Goal: Task Accomplishment & Management: Complete application form

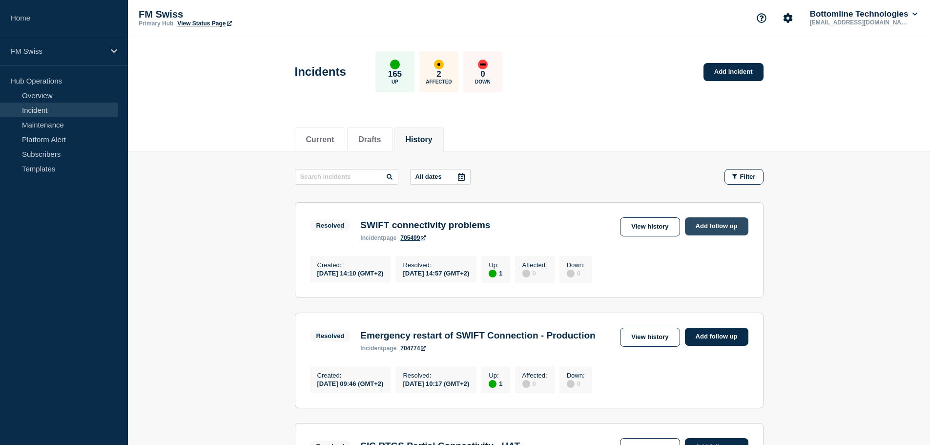
click at [716, 228] on link "Add follow up" at bounding box center [716, 226] width 63 height 18
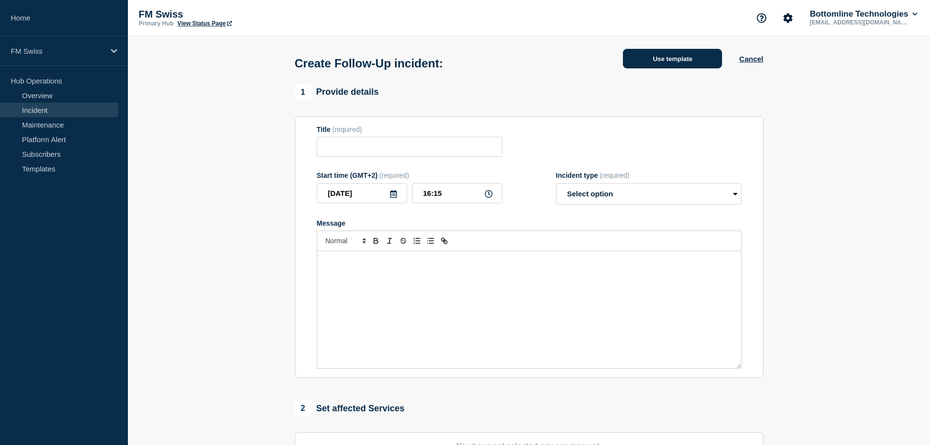
click at [668, 61] on button "Use template" at bounding box center [672, 59] width 99 height 20
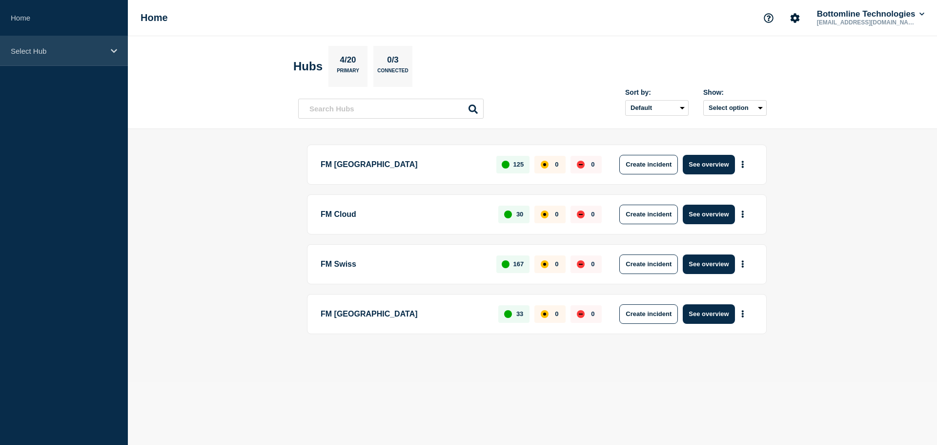
click at [42, 51] on p "Select Hub" at bounding box center [58, 51] width 94 height 8
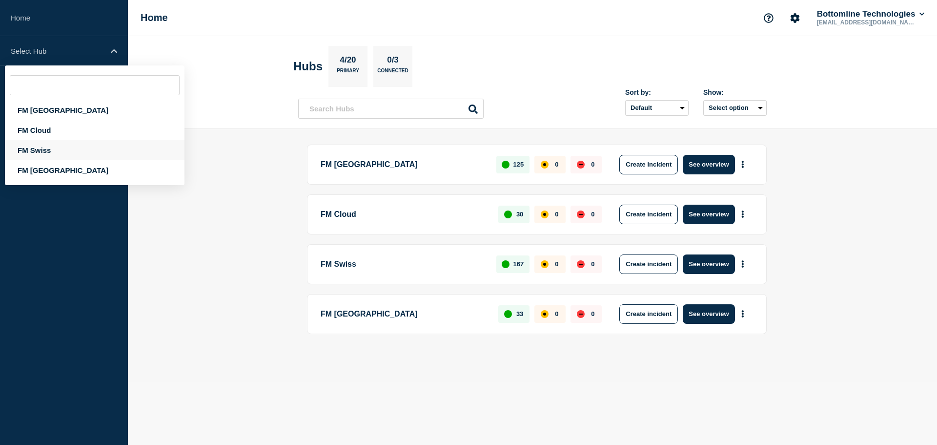
click at [34, 147] on div "FM Swiss" at bounding box center [95, 150] width 180 height 20
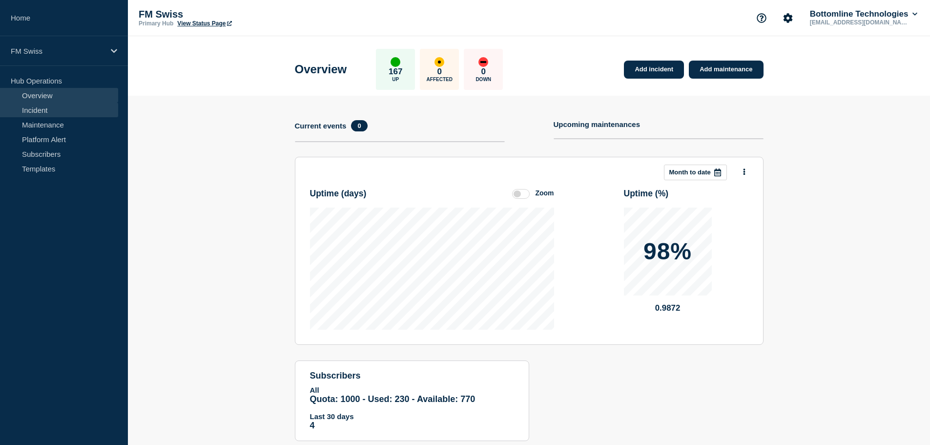
click at [38, 113] on link "Incident" at bounding box center [59, 110] width 118 height 15
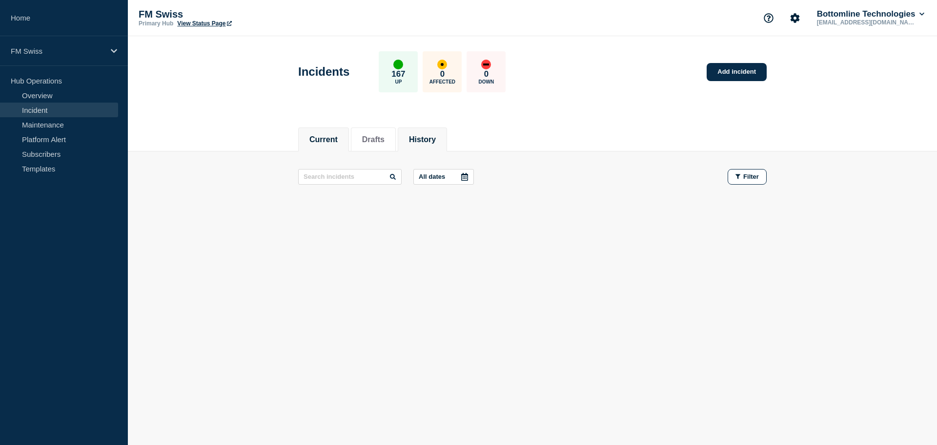
click at [434, 137] on button "History" at bounding box center [422, 139] width 27 height 9
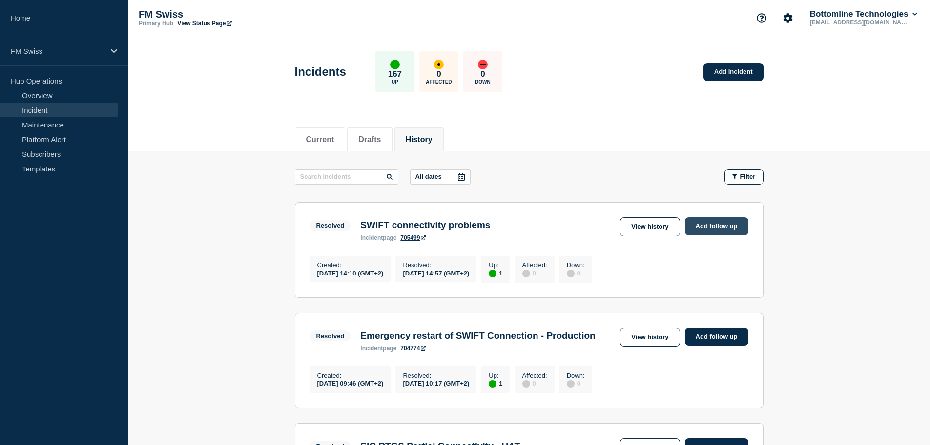
click at [727, 228] on link "Add follow up" at bounding box center [716, 226] width 63 height 18
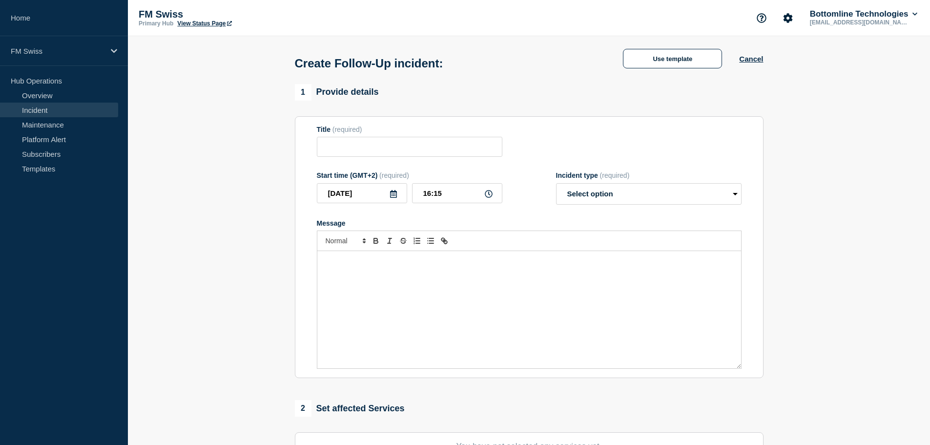
type input "SWIFT connectivity problems"
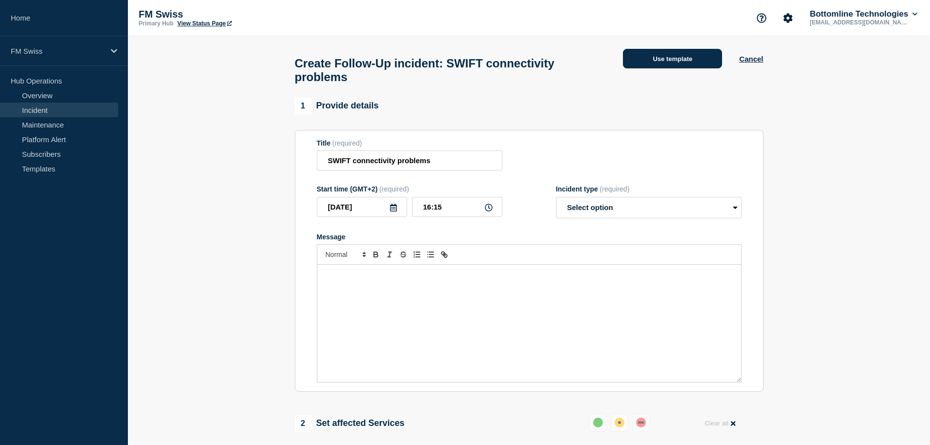
click at [654, 66] on button "Use template" at bounding box center [672, 59] width 99 height 20
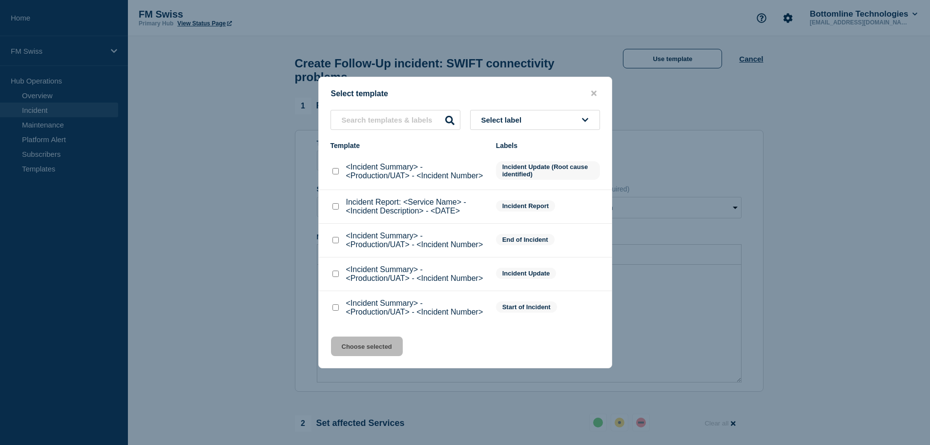
click at [338, 209] on input "Incident Report: <Service Name> - <Incident Description> - <DATE> checkbox" at bounding box center [335, 206] width 6 height 6
checkbox input "true"
click at [361, 346] on button "Choose selected" at bounding box center [367, 346] width 72 height 20
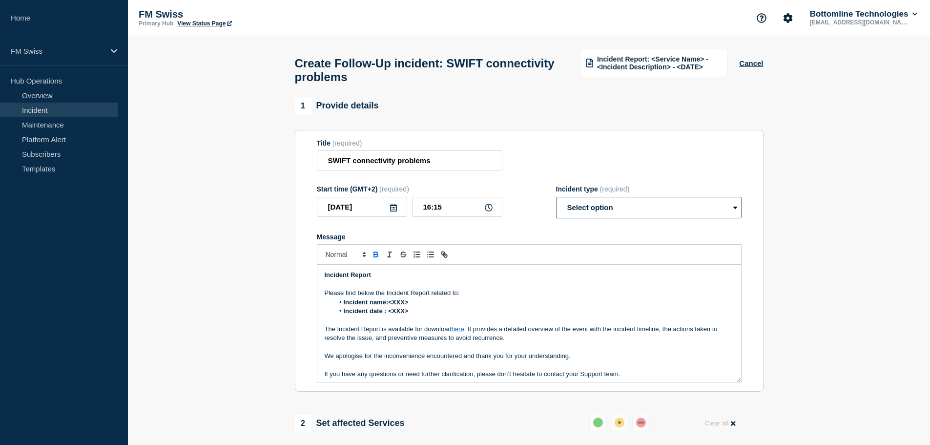
click at [572, 215] on select "Select option Investigating Identified Monitoring Resolved" at bounding box center [649, 207] width 186 height 21
select select "monitoring"
click at [556, 201] on select "Select option Investigating Identified Monitoring Resolved" at bounding box center [649, 207] width 186 height 21
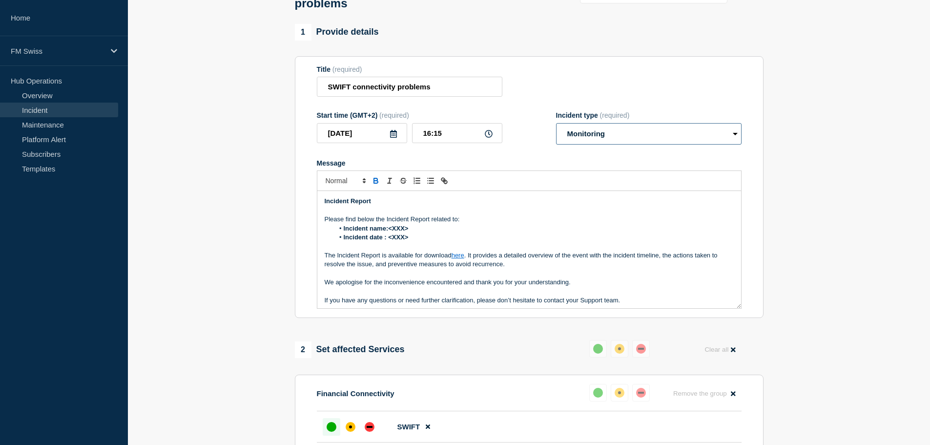
scroll to position [98, 0]
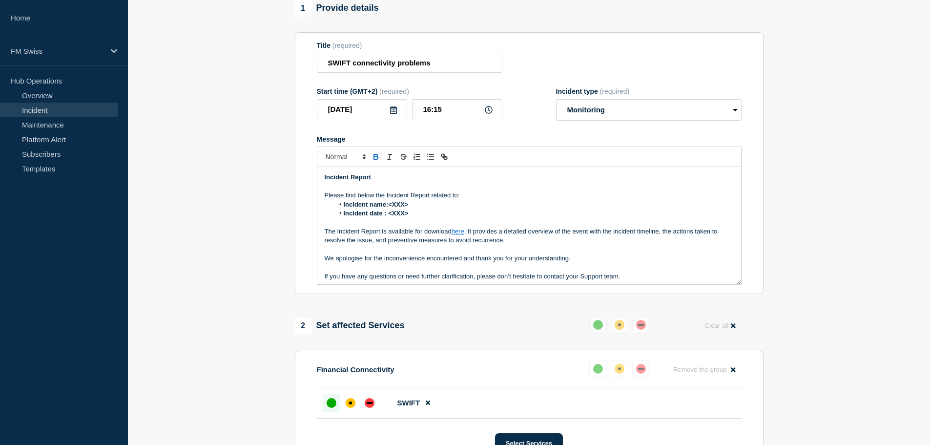
click at [460, 235] on link "here" at bounding box center [458, 230] width 13 height 7
click at [471, 252] on link at bounding box center [468, 248] width 23 height 7
paste input "ttps://[DOMAIN_NAME][URL]"
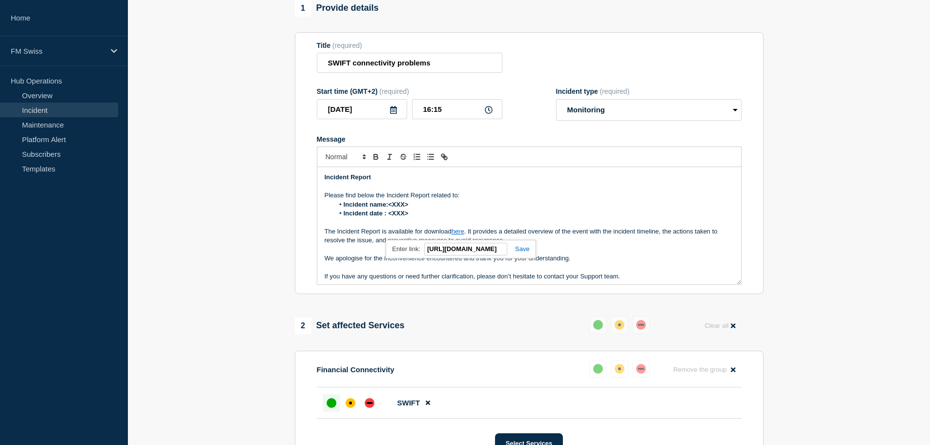
scroll to position [0, 155]
type input "[URL][DOMAIN_NAME]"
click at [519, 252] on link at bounding box center [518, 248] width 22 height 7
click at [457, 234] on link "here" at bounding box center [458, 230] width 13 height 7
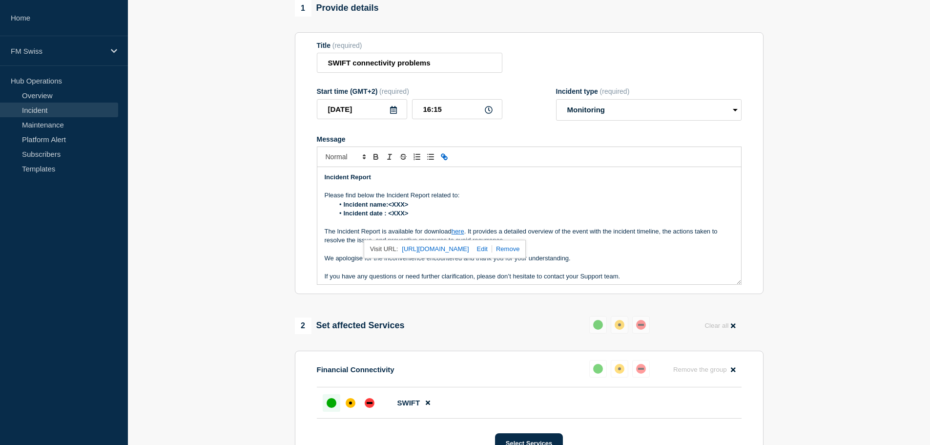
click at [461, 255] on link "[URL][DOMAIN_NAME]" at bounding box center [435, 249] width 67 height 13
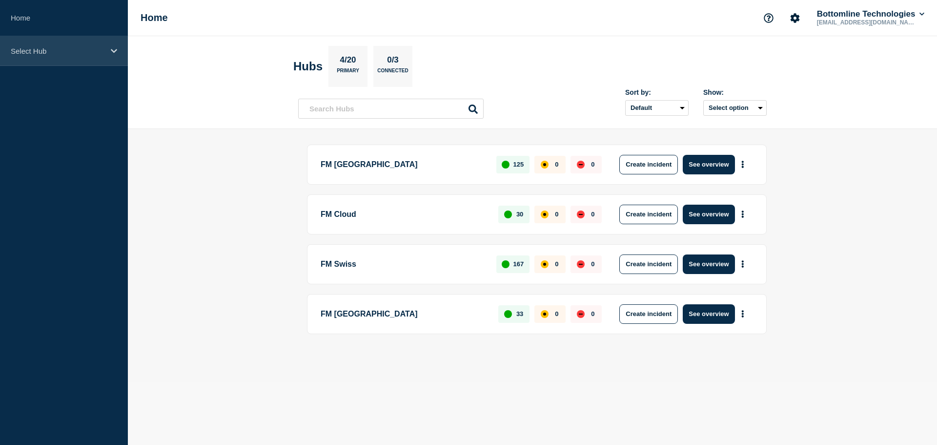
click at [113, 49] on icon at bounding box center [114, 50] width 6 height 7
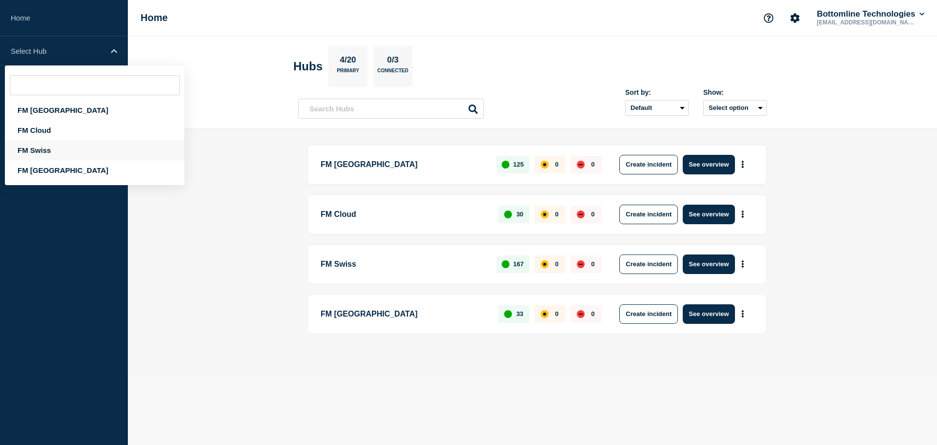
click at [32, 147] on div "FM Swiss" at bounding box center [95, 150] width 180 height 20
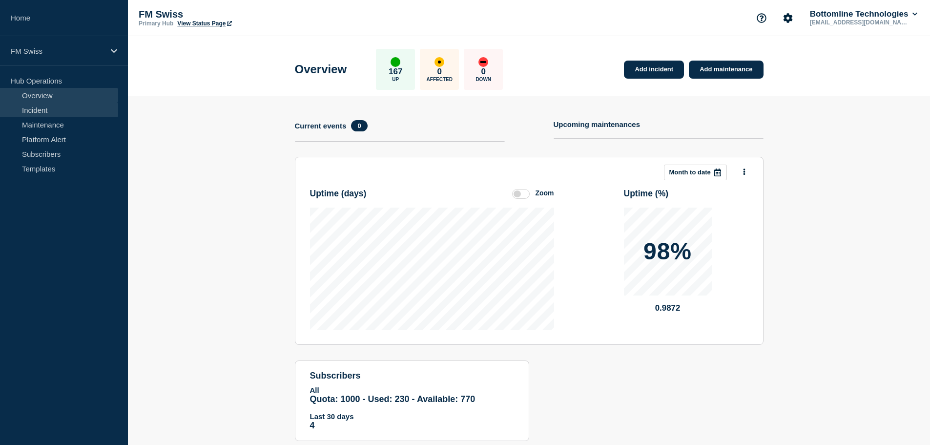
click at [39, 112] on link "Incident" at bounding box center [59, 110] width 118 height 15
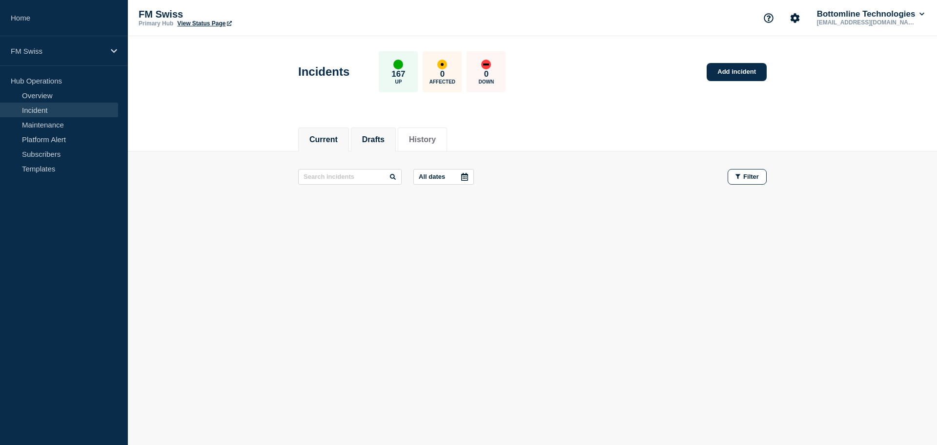
click at [376, 142] on button "Drafts" at bounding box center [373, 139] width 22 height 9
click at [429, 139] on button "History" at bounding box center [422, 139] width 27 height 9
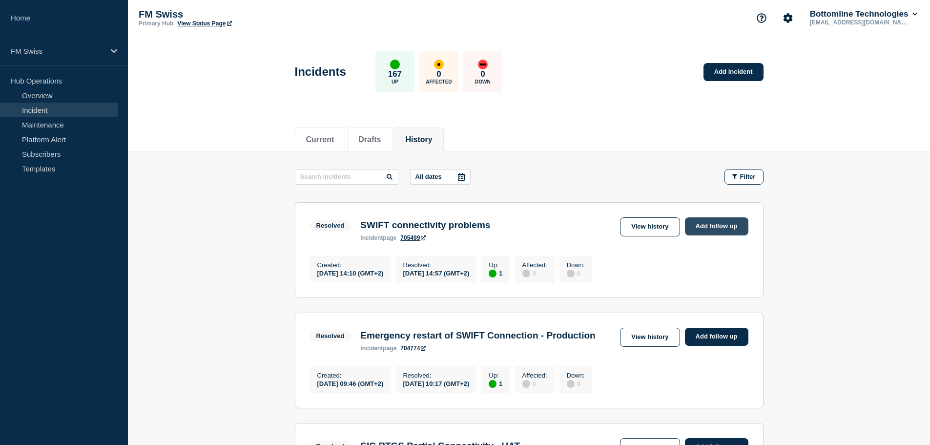
click at [713, 229] on link "Add follow up" at bounding box center [716, 226] width 63 height 18
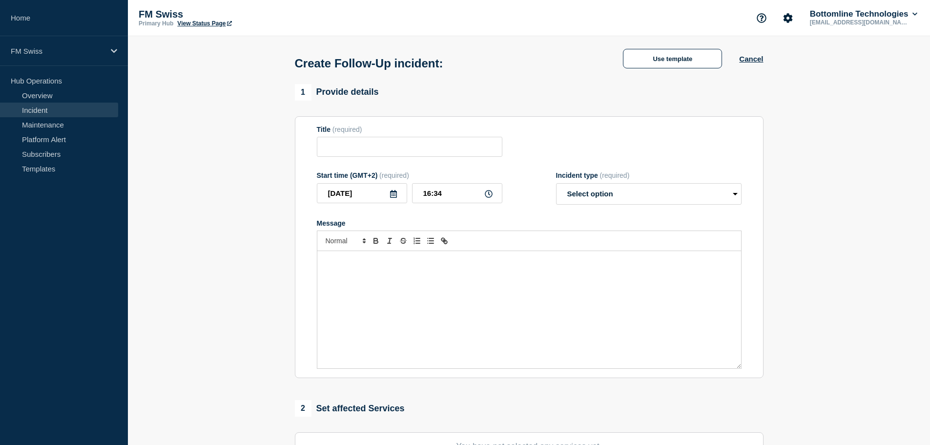
type input "SWIFT connectivity problems"
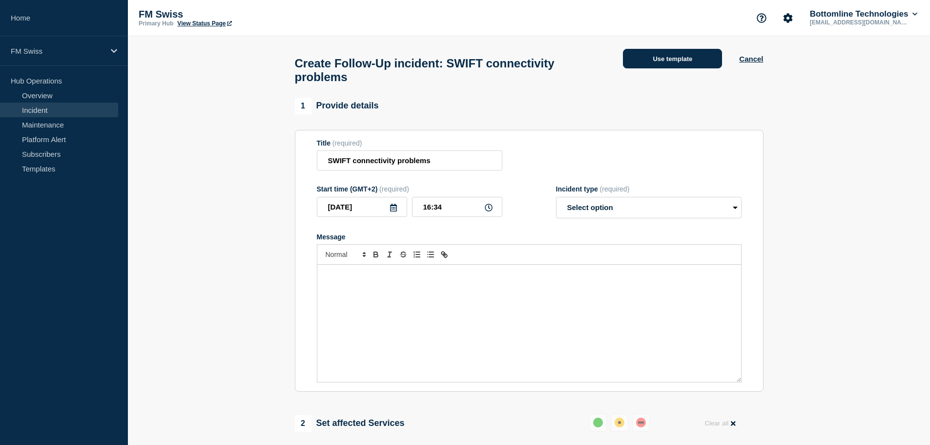
click at [670, 60] on button "Use template" at bounding box center [672, 59] width 99 height 20
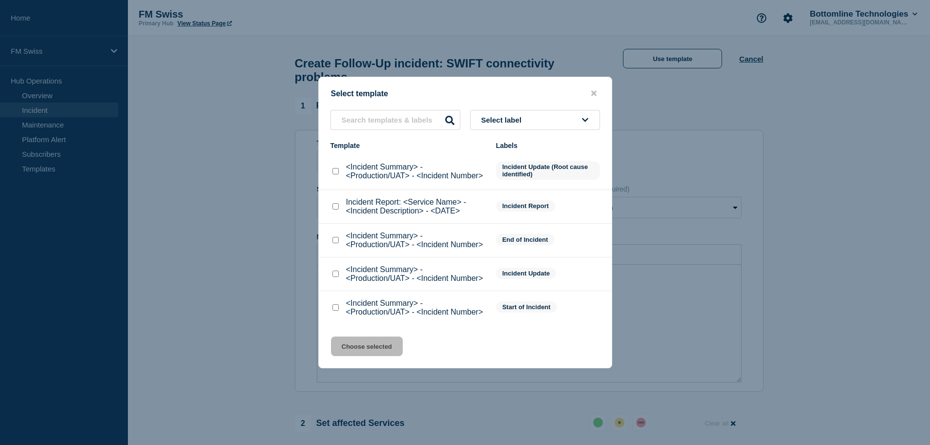
click at [341, 209] on div "Incident Report: <Service Name> - <Incident Description> - <DATE>" at bounding box center [408, 207] width 156 height 18
click at [334, 207] on input "Incident Report: <Service Name> - <Incident Description> - <DATE> checkbox" at bounding box center [335, 206] width 6 height 6
checkbox input "true"
click at [375, 346] on button "Choose selected" at bounding box center [367, 346] width 72 height 20
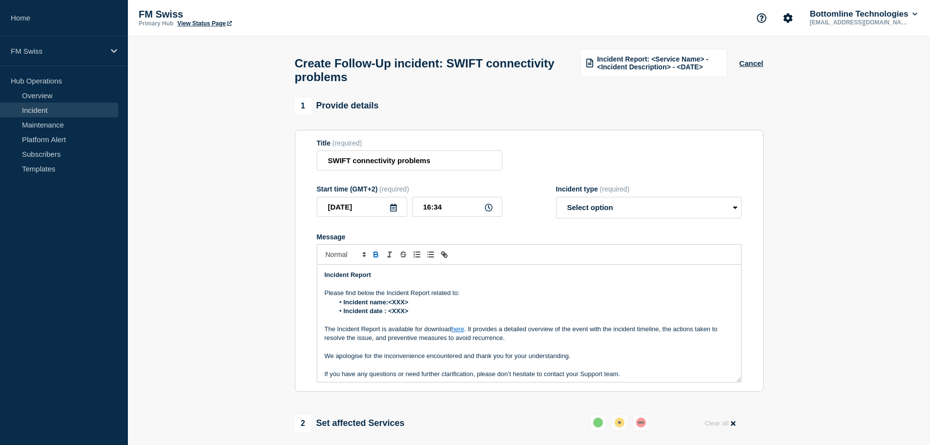
click at [456, 331] on link "here" at bounding box center [458, 328] width 13 height 7
click at [470, 350] on link at bounding box center [468, 346] width 23 height 7
paste input "ttps://[DOMAIN_NAME][URL]"
type input "[URL][DOMAIN_NAME]"
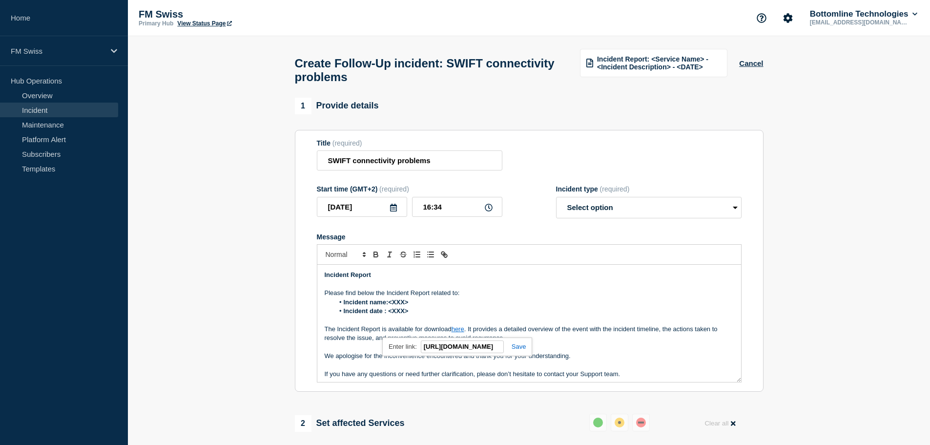
scroll to position [0, 0]
click at [521, 350] on link at bounding box center [515, 346] width 22 height 7
click at [407, 306] on strong "Incident name:<XXX>" at bounding box center [376, 301] width 65 height 7
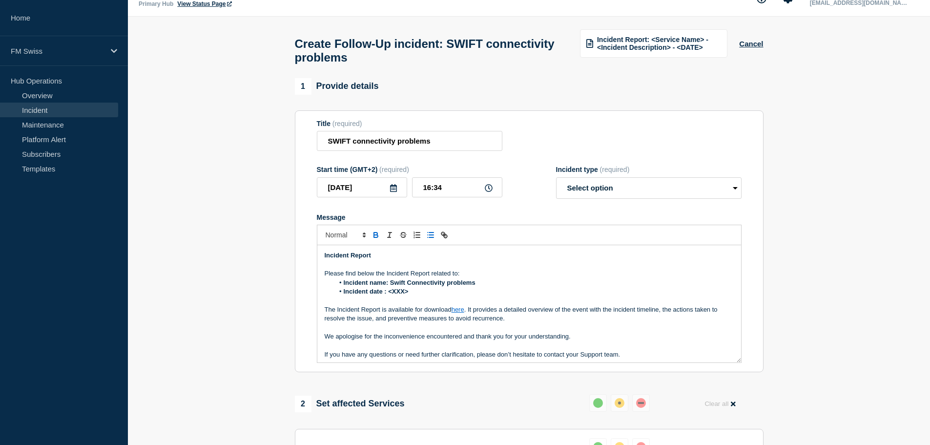
click at [422, 296] on li "Incident date : <XXX>" at bounding box center [534, 291] width 400 height 9
click at [584, 199] on select "Select option Investigating Identified Monitoring Resolved" at bounding box center [649, 187] width 186 height 21
select select "monitoring"
click at [556, 182] on select "Select option Investigating Identified Monitoring Resolved" at bounding box center [649, 187] width 186 height 21
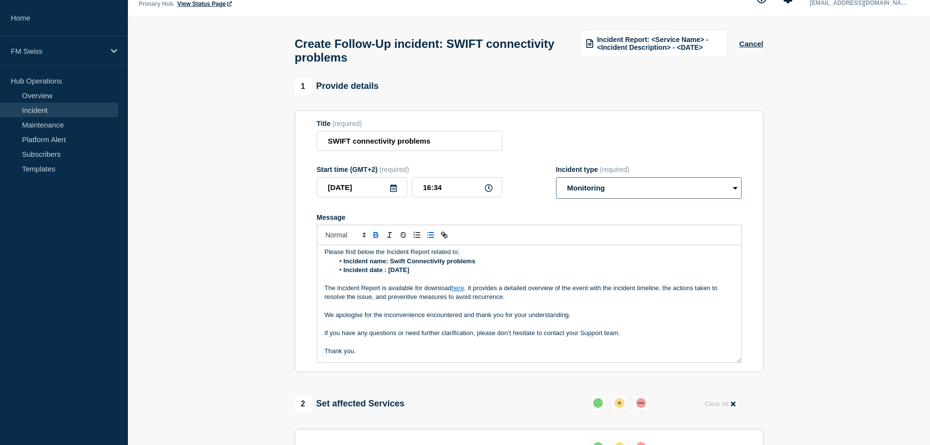
scroll to position [39, 0]
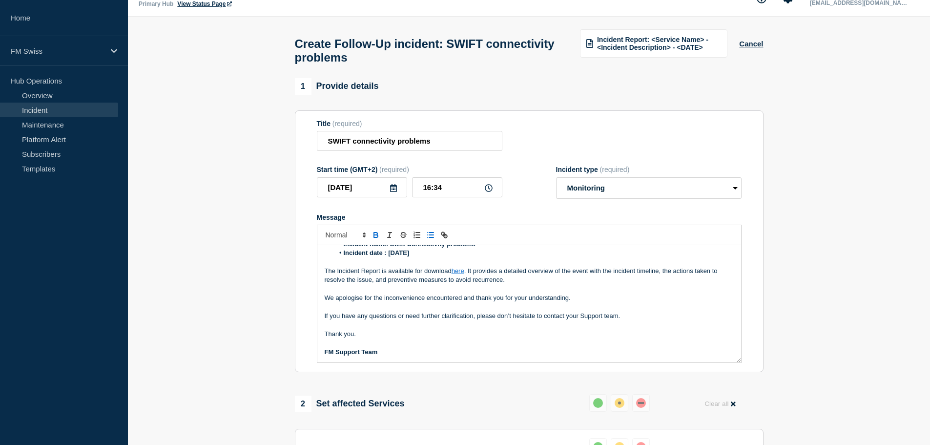
click at [459, 274] on link "here" at bounding box center [458, 270] width 13 height 7
click at [605, 302] on p "We apologise for the inconvenience encountered and thank you for your understan…" at bounding box center [529, 297] width 409 height 9
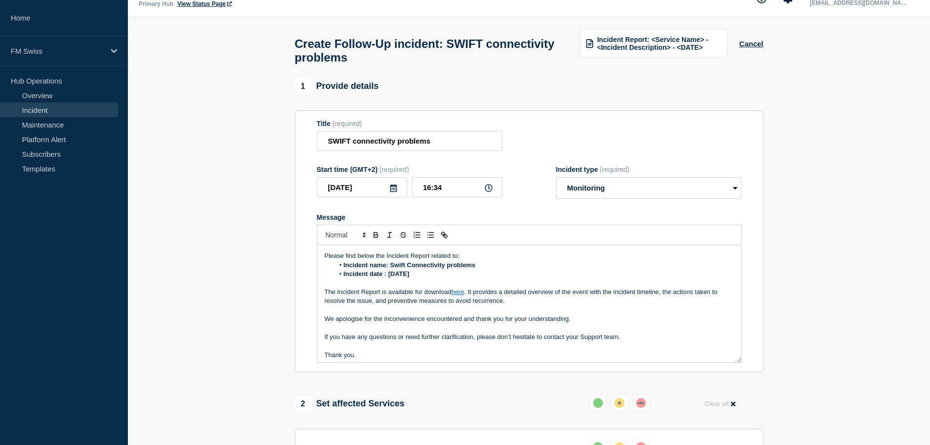
scroll to position [0, 0]
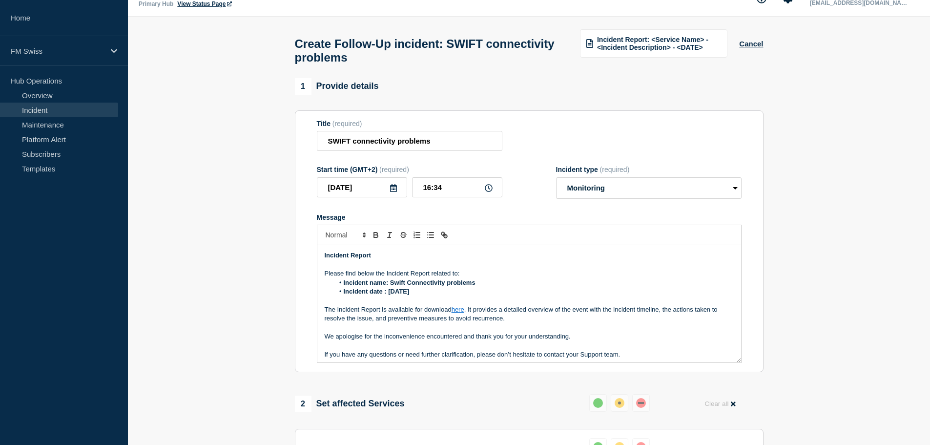
click at [459, 286] on strong "Incident name: Swift Connectivity problems" at bounding box center [410, 282] width 132 height 7
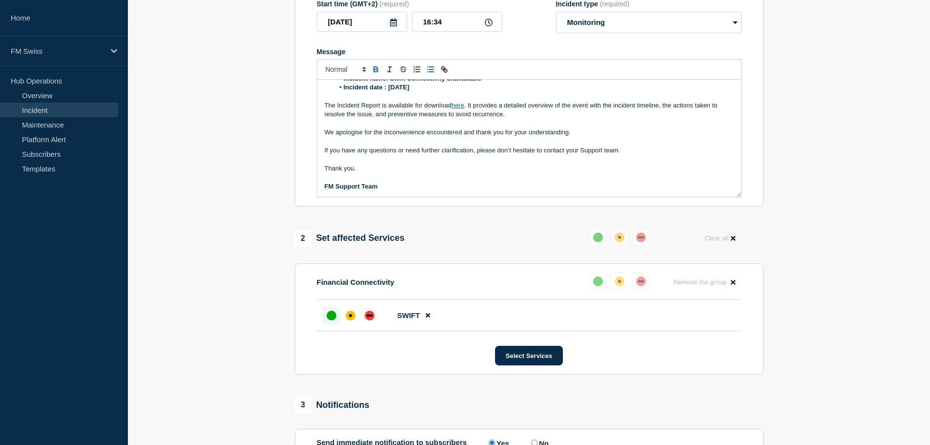
scroll to position [215, 0]
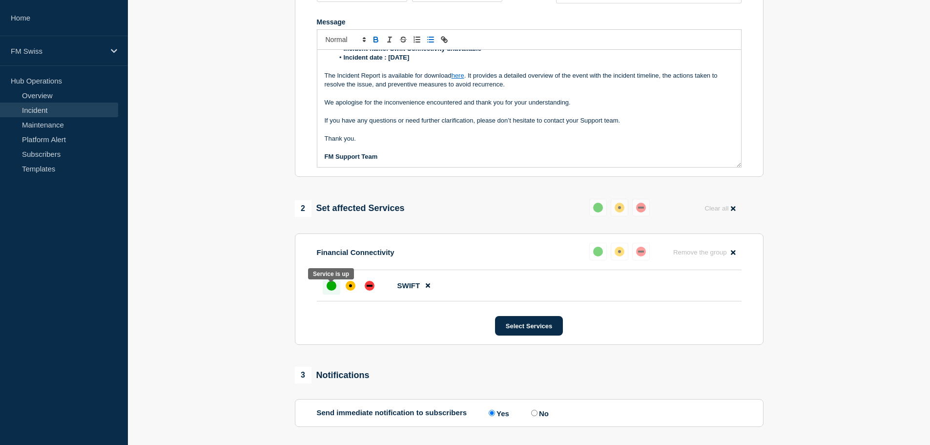
click at [334, 290] on div "up" at bounding box center [332, 286] width 10 height 10
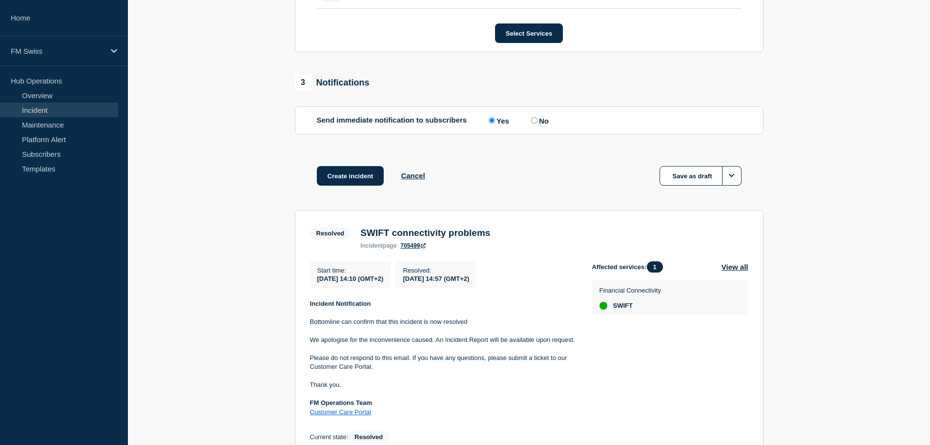
scroll to position [508, 0]
click at [352, 180] on button "Create incident" at bounding box center [350, 175] width 67 height 20
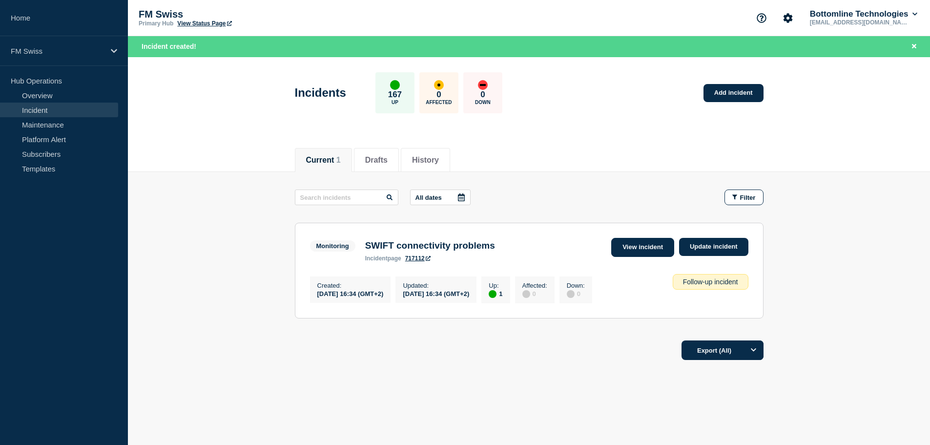
click at [638, 247] on link "View incident" at bounding box center [642, 247] width 63 height 19
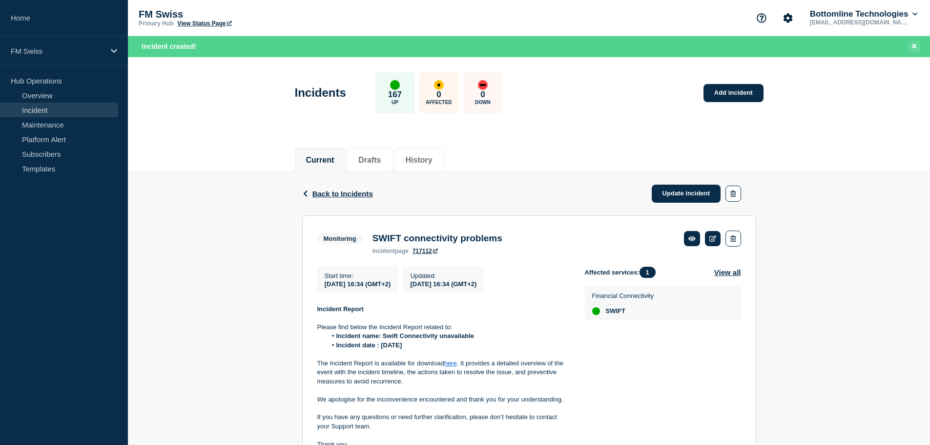
click at [914, 46] on icon "Close banner" at bounding box center [914, 46] width 4 height 4
